Goal: Navigation & Orientation: Find specific page/section

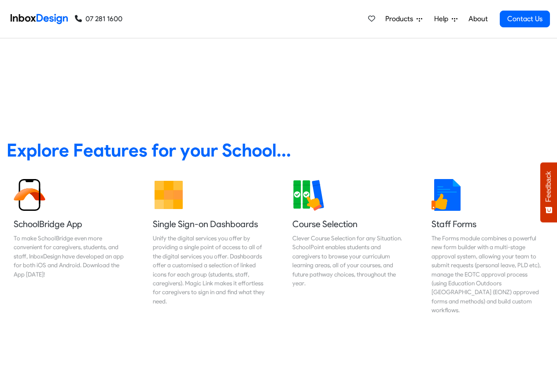
scroll to position [317, 0]
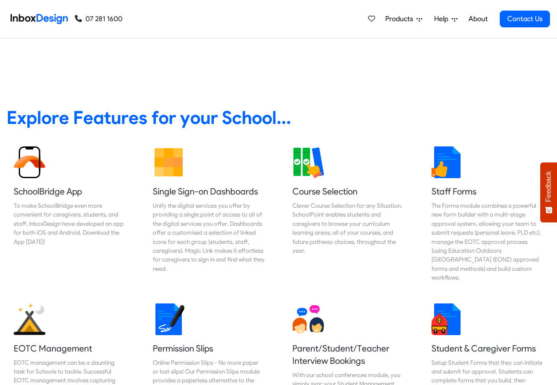
click at [479, 19] on link "About" at bounding box center [478, 19] width 24 height 18
